Goal: Transaction & Acquisition: Purchase product/service

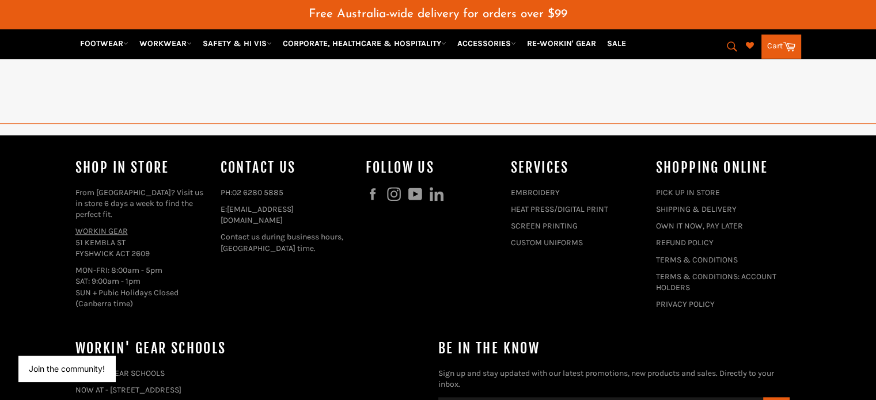
scroll to position [1046, 0]
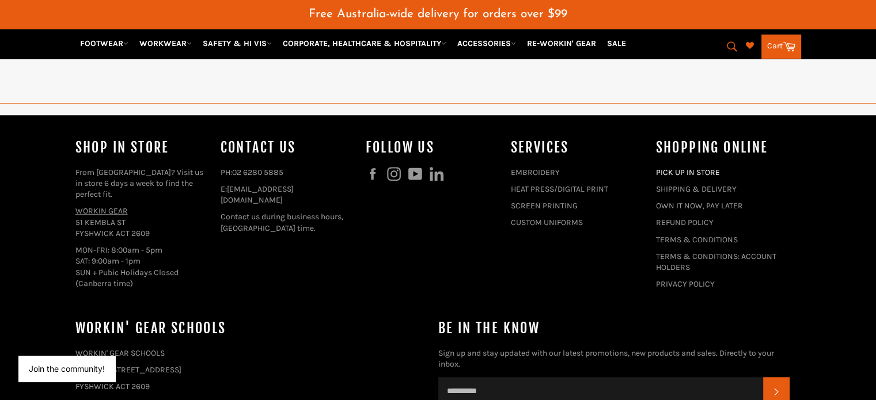
click at [671, 168] on link "PICK UP IN STORE" at bounding box center [688, 173] width 64 height 10
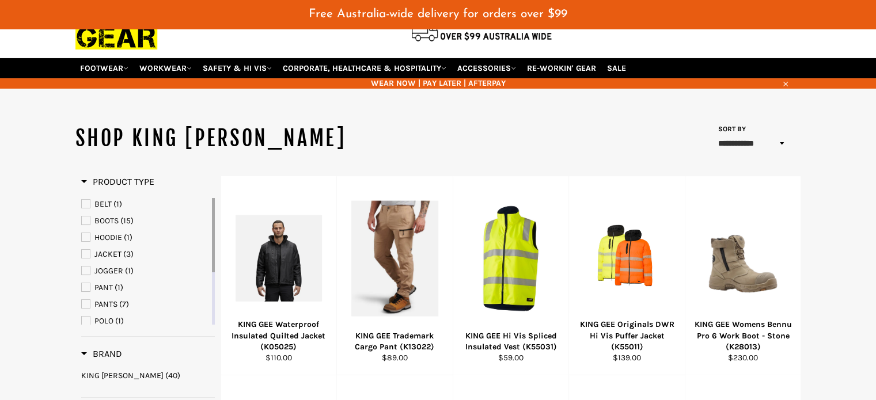
scroll to position [58, 0]
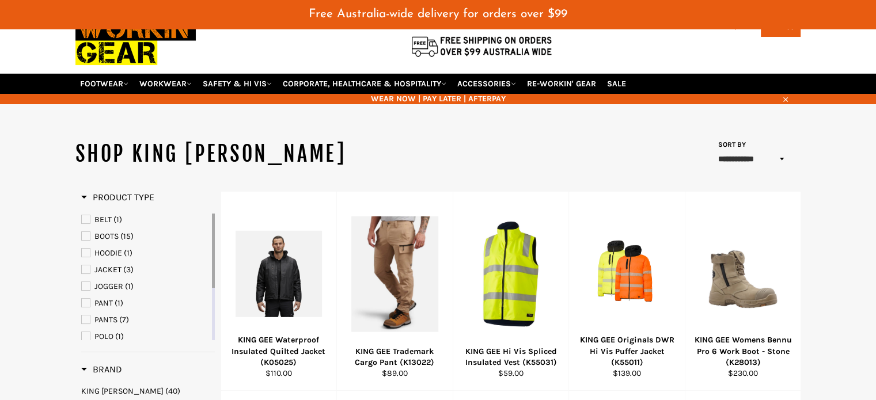
click at [87, 315] on span "PANTS" at bounding box center [86, 319] width 8 height 8
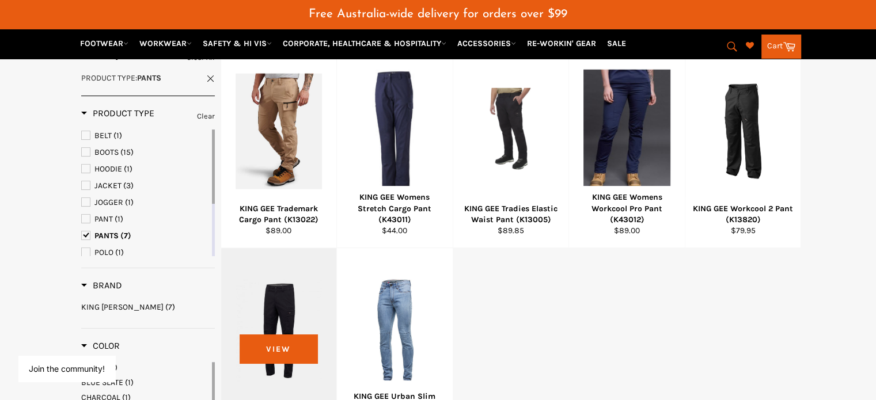
scroll to position [173, 0]
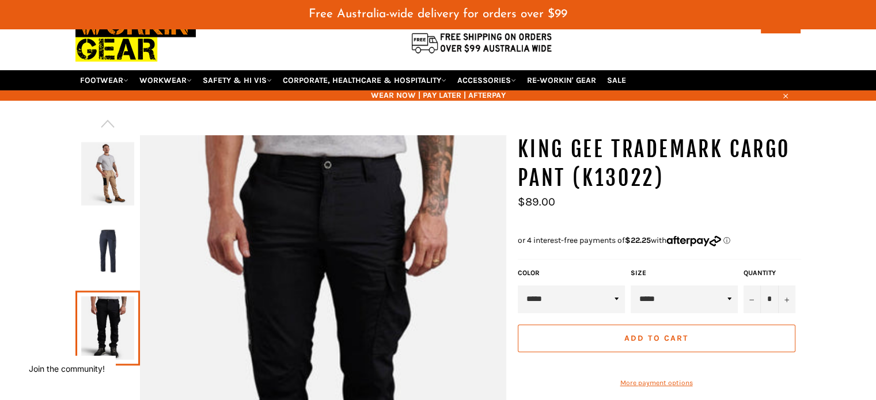
scroll to position [115, 0]
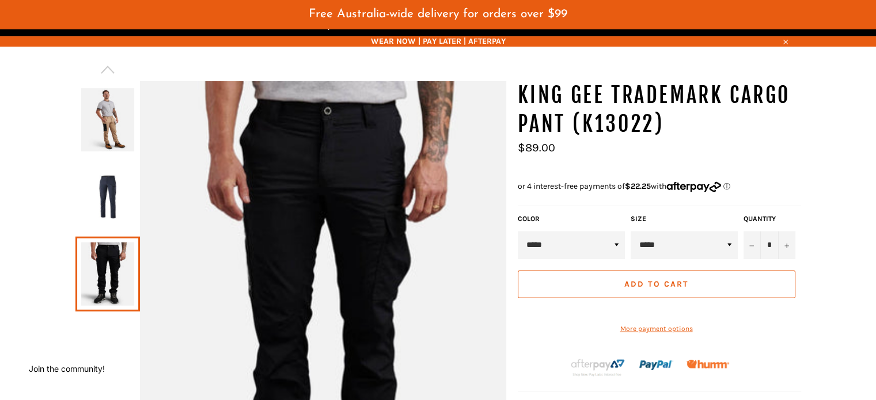
click at [99, 113] on img at bounding box center [107, 119] width 53 height 63
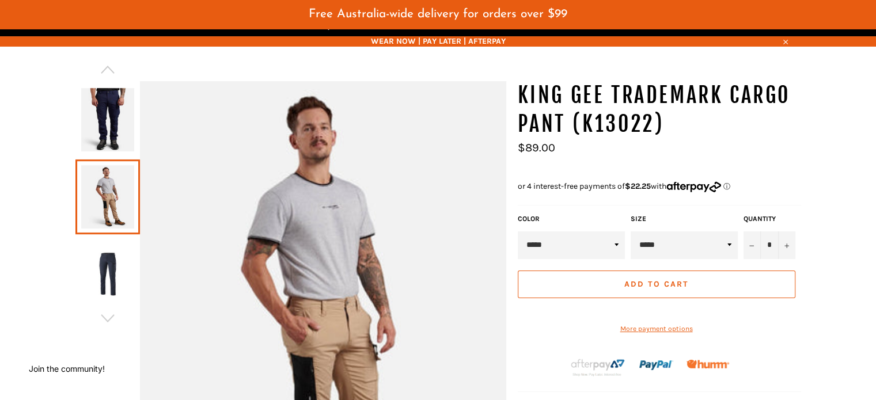
click at [106, 245] on img at bounding box center [107, 273] width 53 height 63
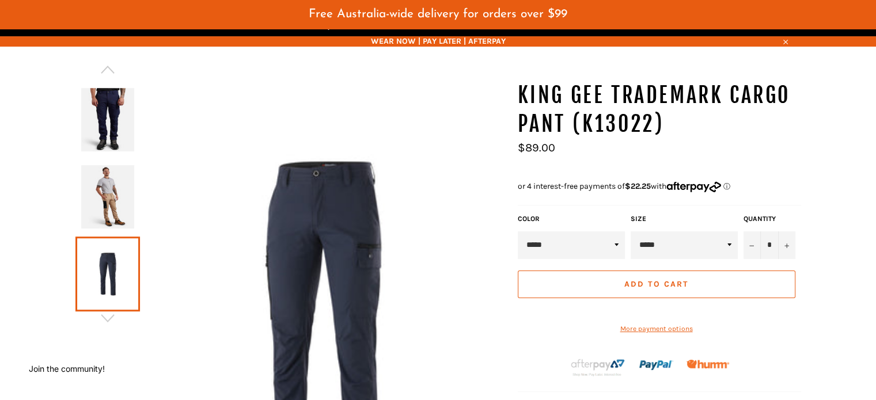
click at [93, 89] on img at bounding box center [107, 119] width 53 height 63
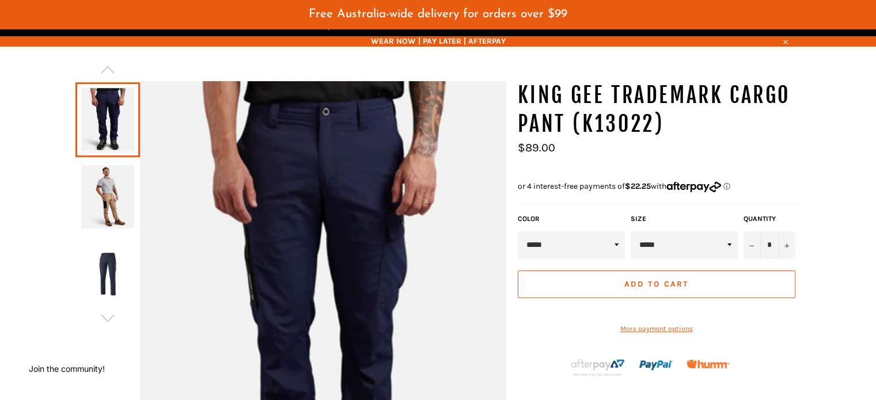
click at [109, 182] on img at bounding box center [107, 196] width 53 height 63
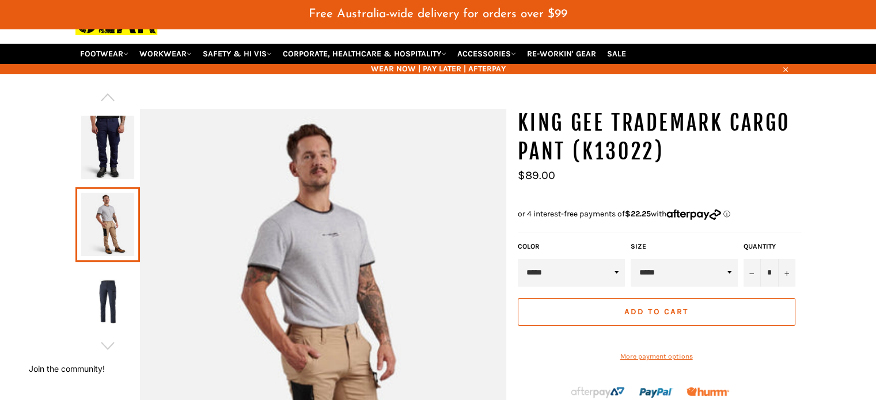
scroll to position [120, 0]
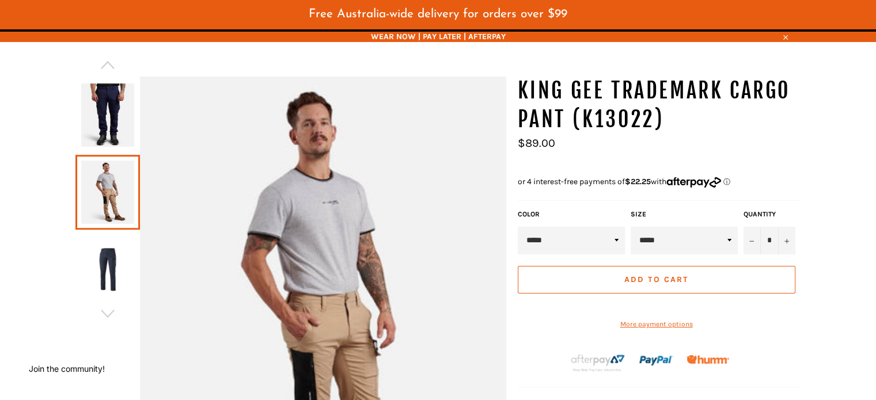
click at [115, 253] on img at bounding box center [107, 269] width 53 height 63
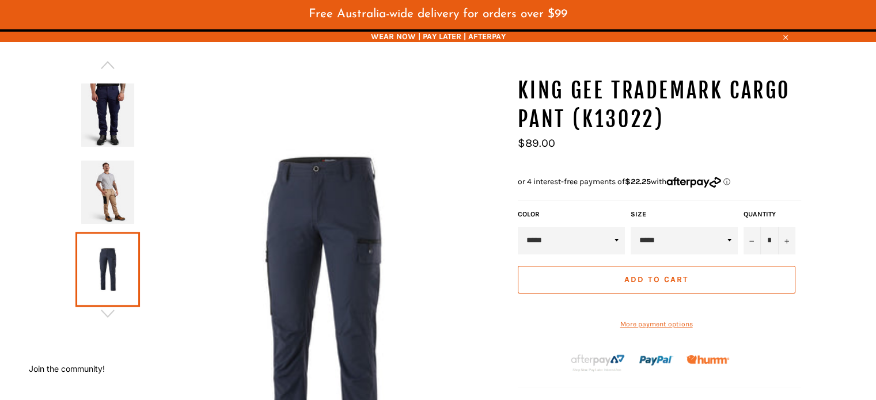
click at [615, 227] on select "**********" at bounding box center [570, 241] width 107 height 28
select select "**********"
click at [517, 227] on select "**********" at bounding box center [570, 241] width 107 height 28
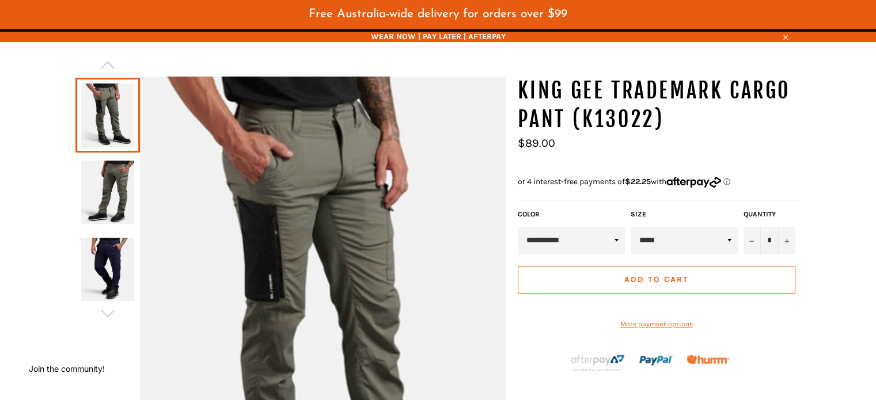
click at [729, 227] on select "***** ***** ***** ***** ***** ***** ***** ****** ****** ******" at bounding box center [683, 241] width 107 height 28
select select "*****"
click at [630, 227] on select "***** ***** ***** ***** ***** ***** ***** ****** ****** ******" at bounding box center [683, 241] width 107 height 28
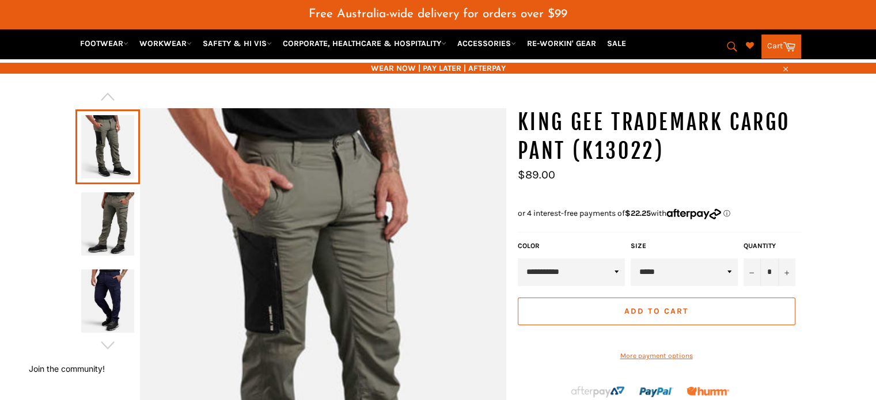
scroll to position [62, 0]
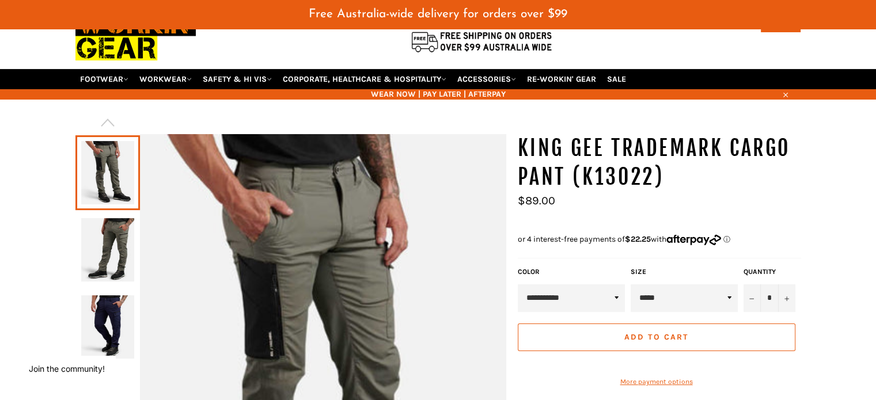
click at [109, 245] on img at bounding box center [107, 249] width 53 height 63
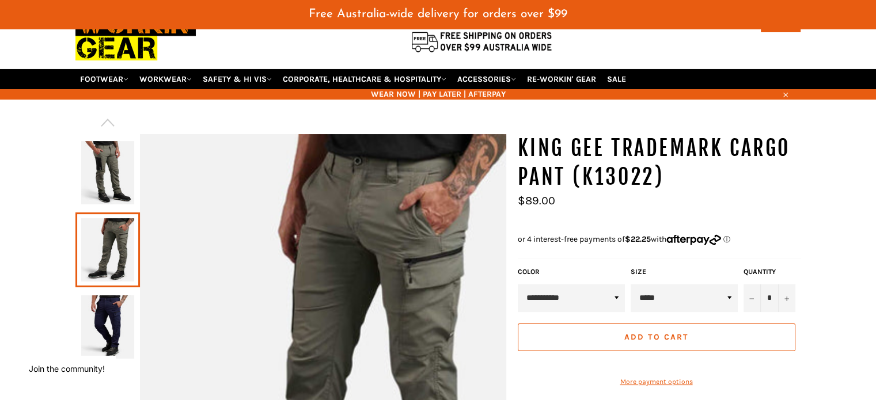
click at [111, 313] on img at bounding box center [107, 326] width 53 height 63
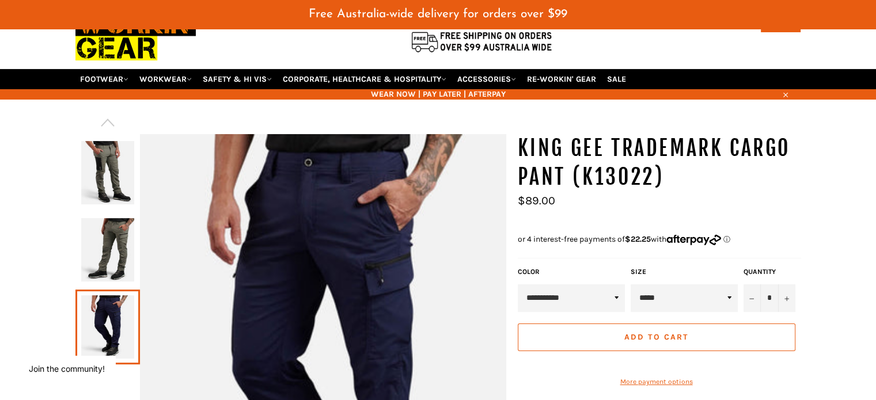
click at [113, 242] on img at bounding box center [107, 249] width 53 height 63
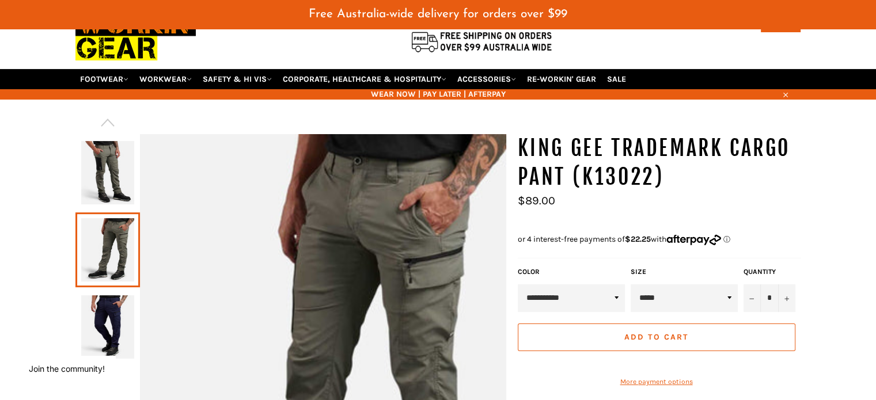
click at [112, 150] on img at bounding box center [107, 172] width 53 height 63
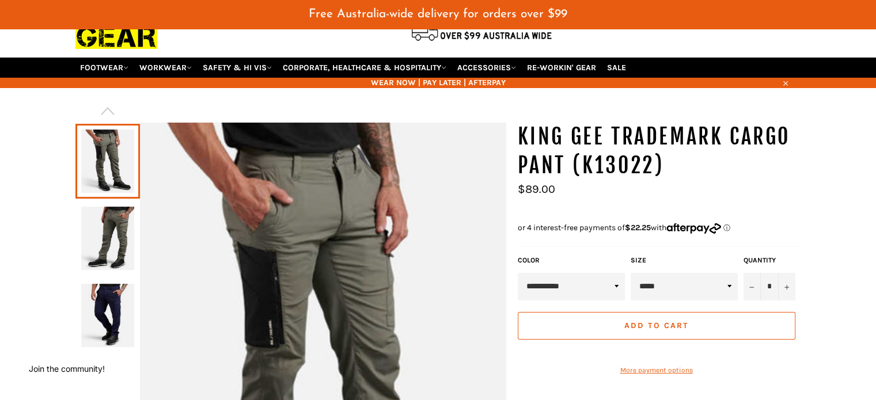
scroll to position [109, 0]
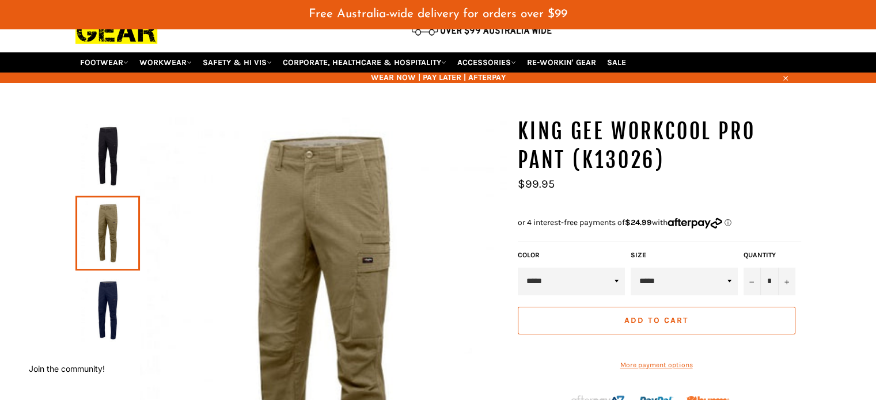
scroll to position [115, 0]
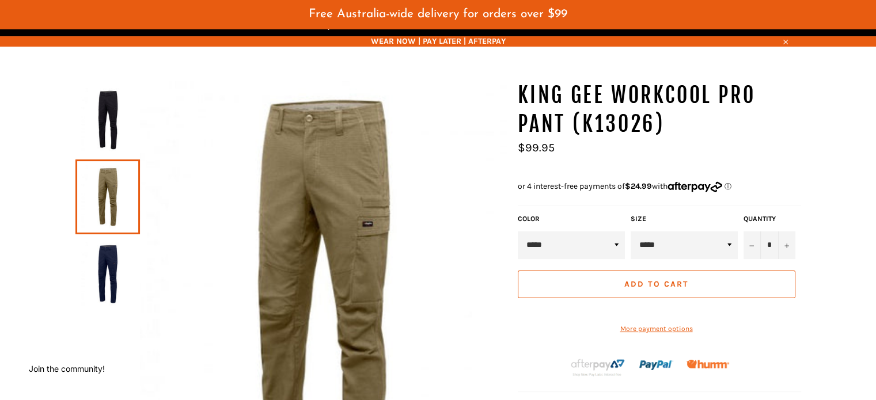
click at [104, 262] on img at bounding box center [107, 273] width 53 height 63
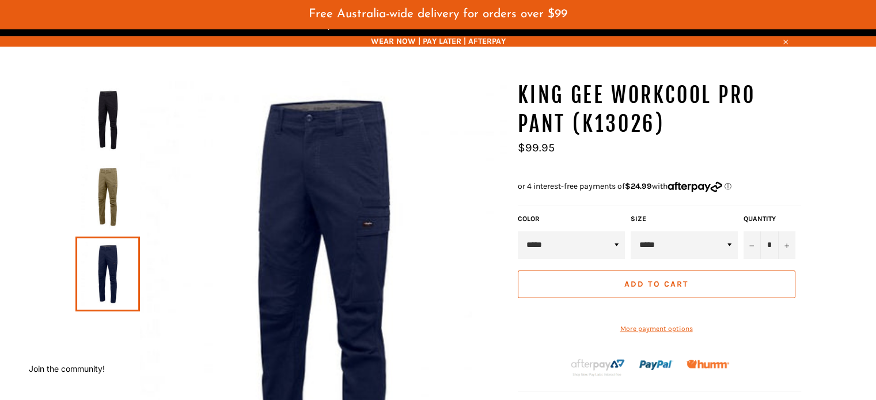
click at [102, 104] on img at bounding box center [107, 119] width 53 height 63
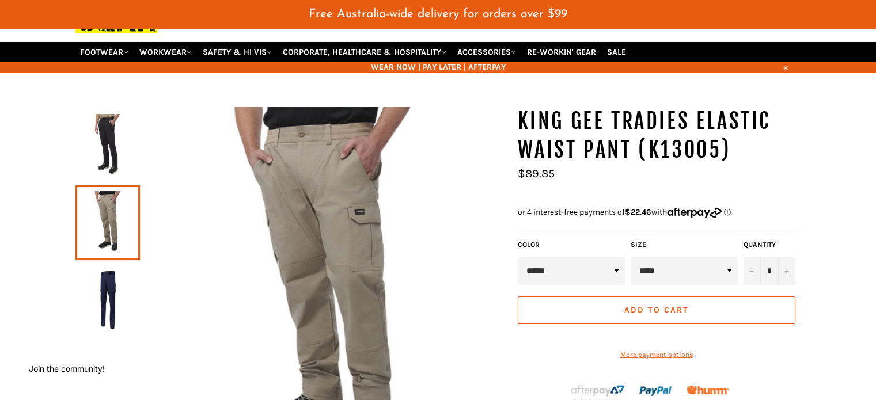
scroll to position [115, 0]
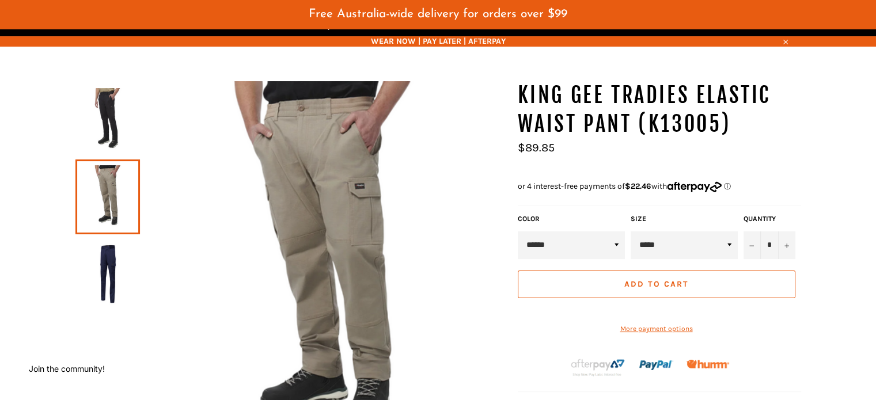
click at [106, 112] on img at bounding box center [107, 119] width 53 height 63
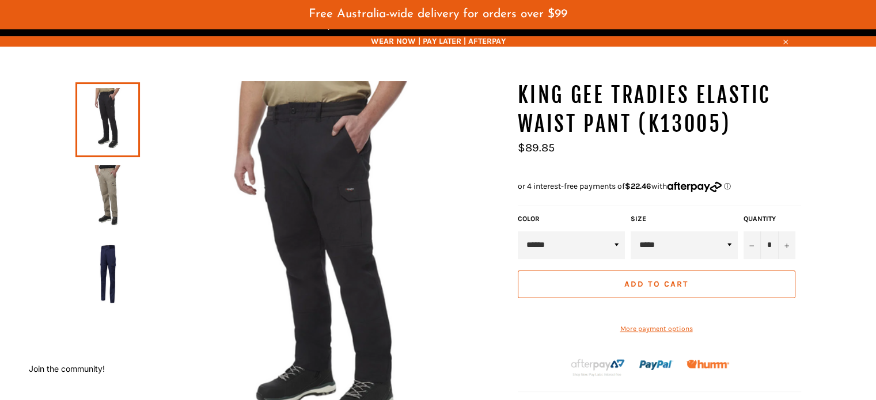
click at [109, 250] on img at bounding box center [107, 273] width 53 height 63
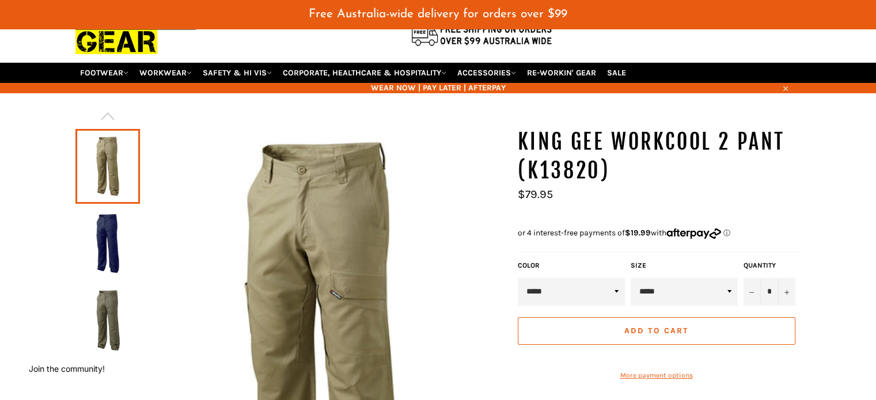
scroll to position [115, 0]
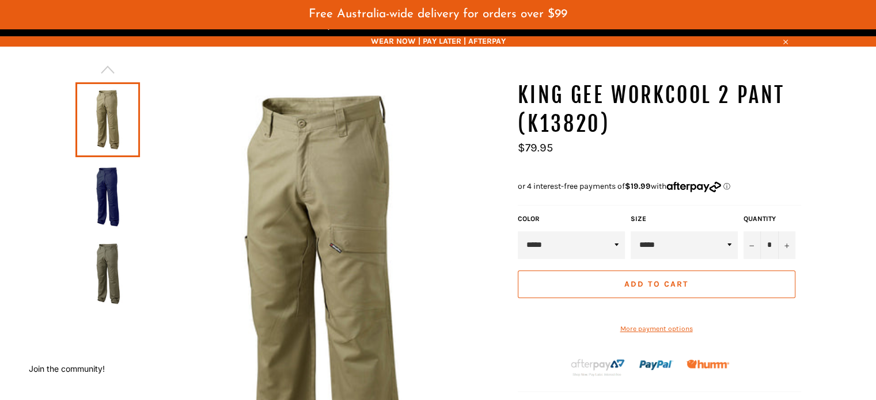
click at [123, 271] on img at bounding box center [107, 273] width 53 height 63
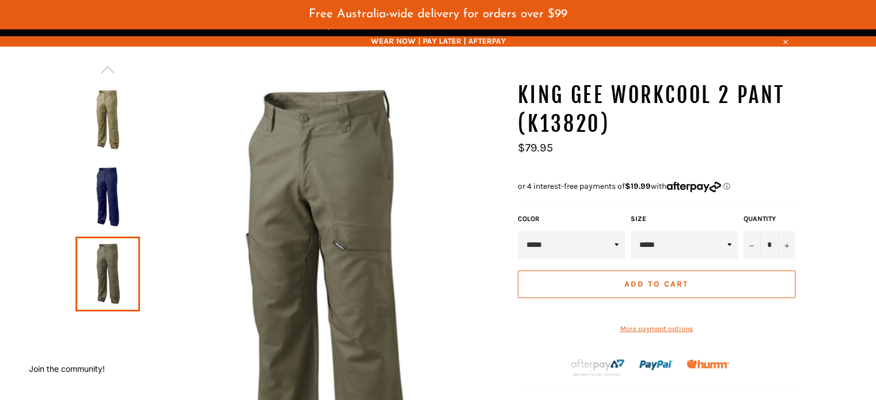
click at [92, 172] on img at bounding box center [107, 196] width 53 height 63
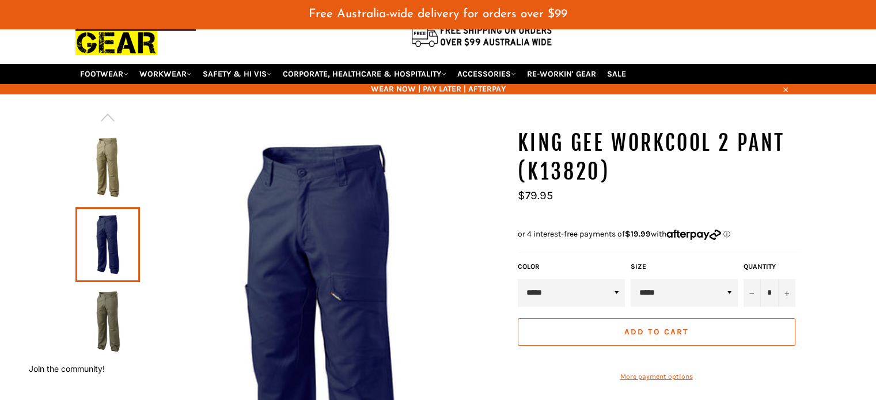
scroll to position [58, 0]
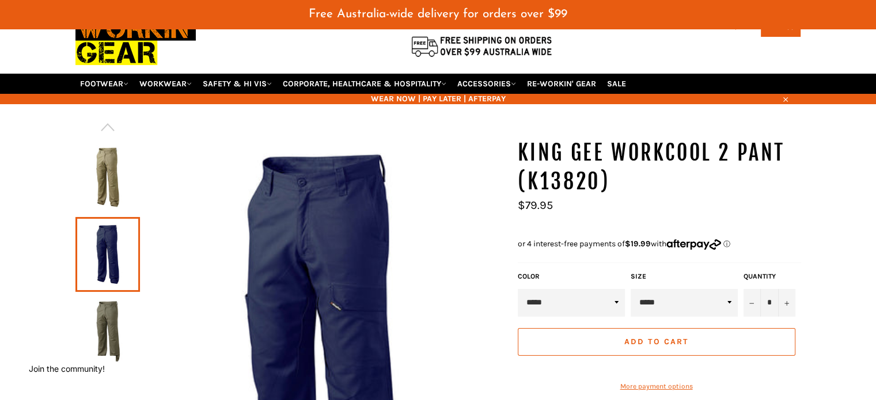
click at [106, 163] on img at bounding box center [107, 177] width 53 height 63
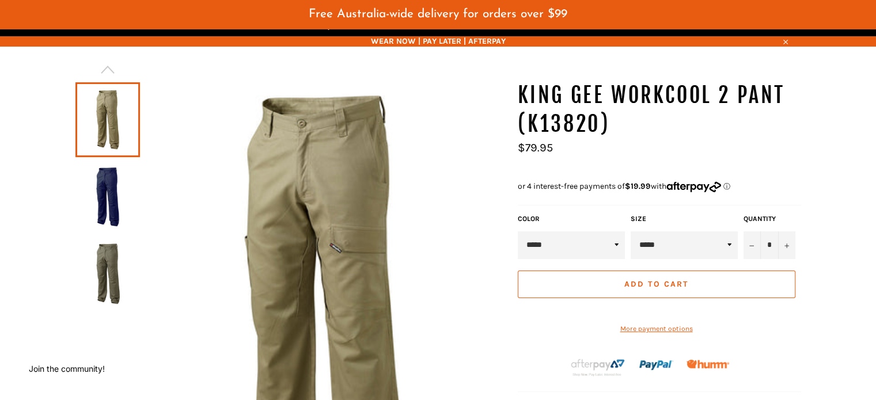
scroll to position [0, 0]
